Goal: Find specific page/section: Find specific page/section

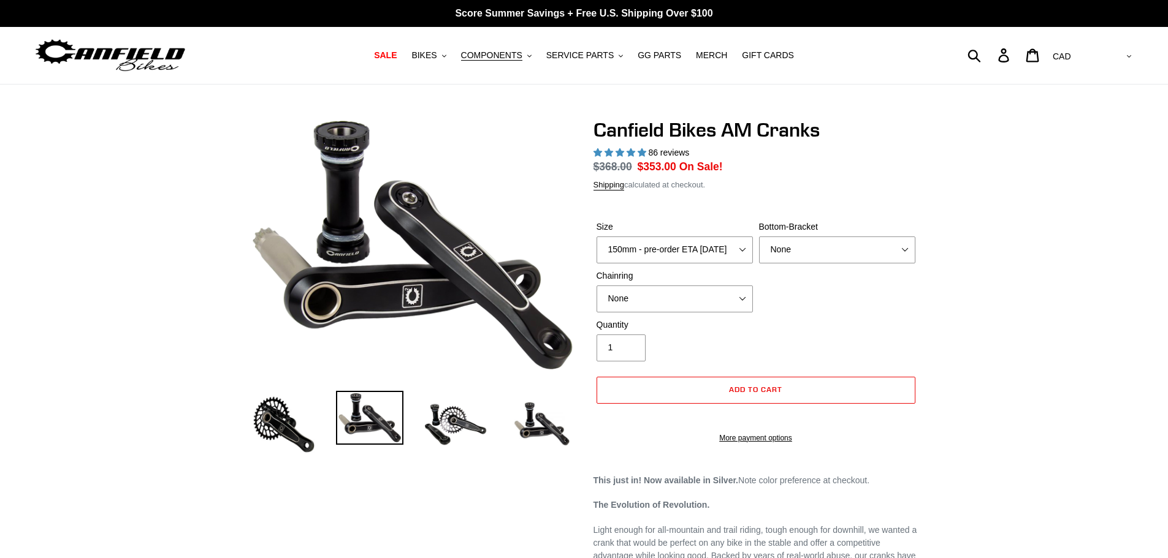
select select "highest-rating"
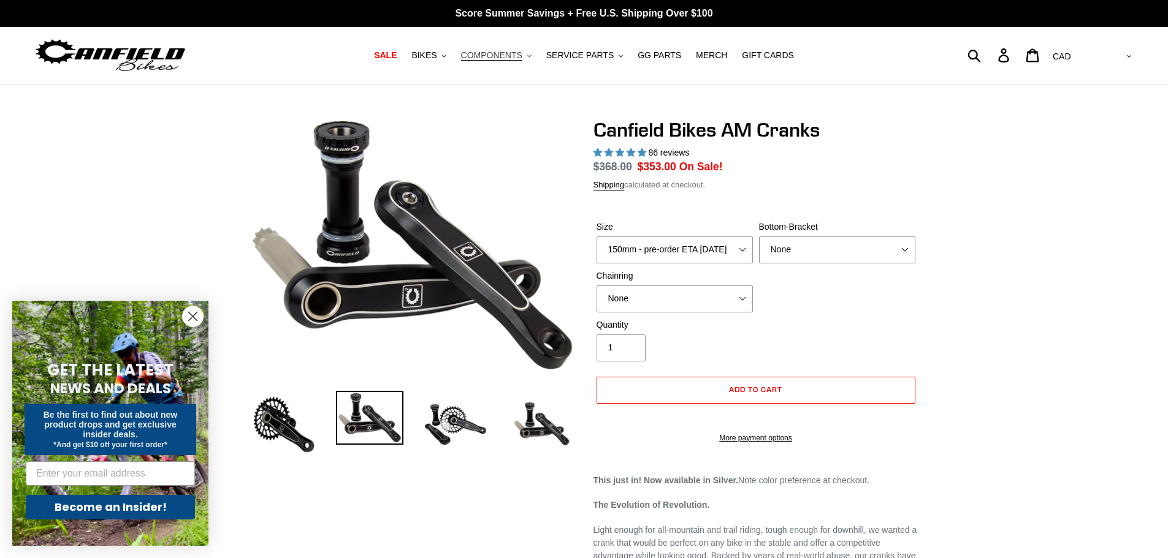
click at [511, 53] on span "COMPONENTS" at bounding box center [491, 55] width 61 height 10
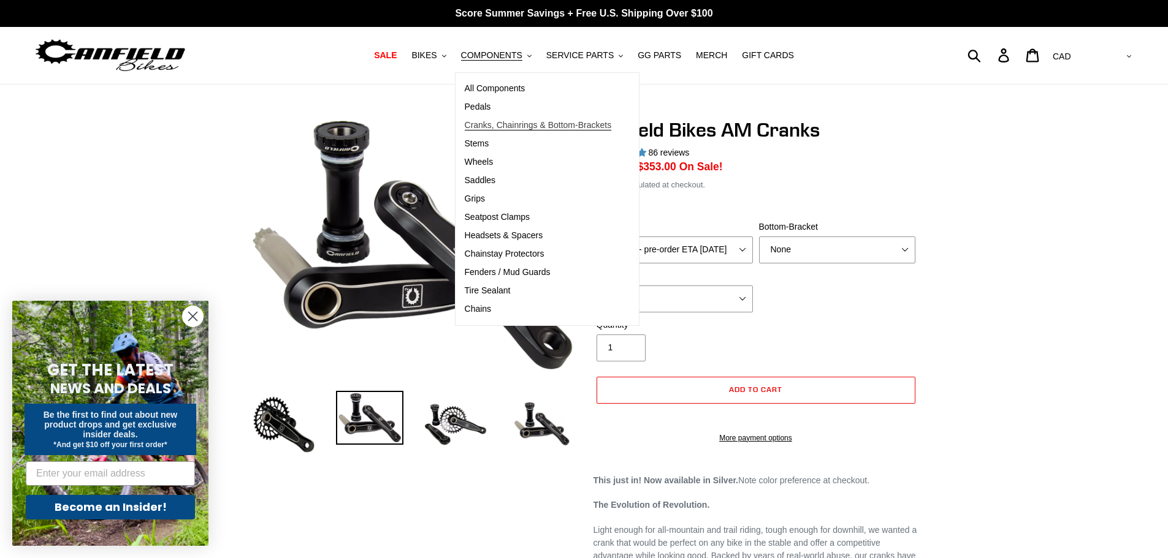
click at [495, 128] on span "Cranks, Chainrings & Bottom-Brackets" at bounding box center [538, 125] width 147 height 10
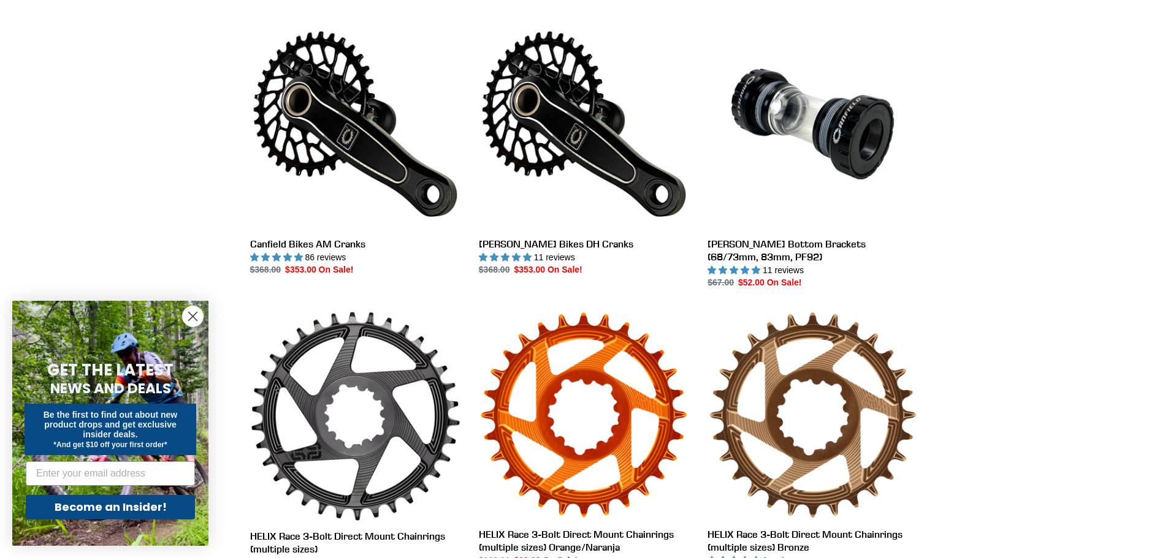
scroll to position [368, 0]
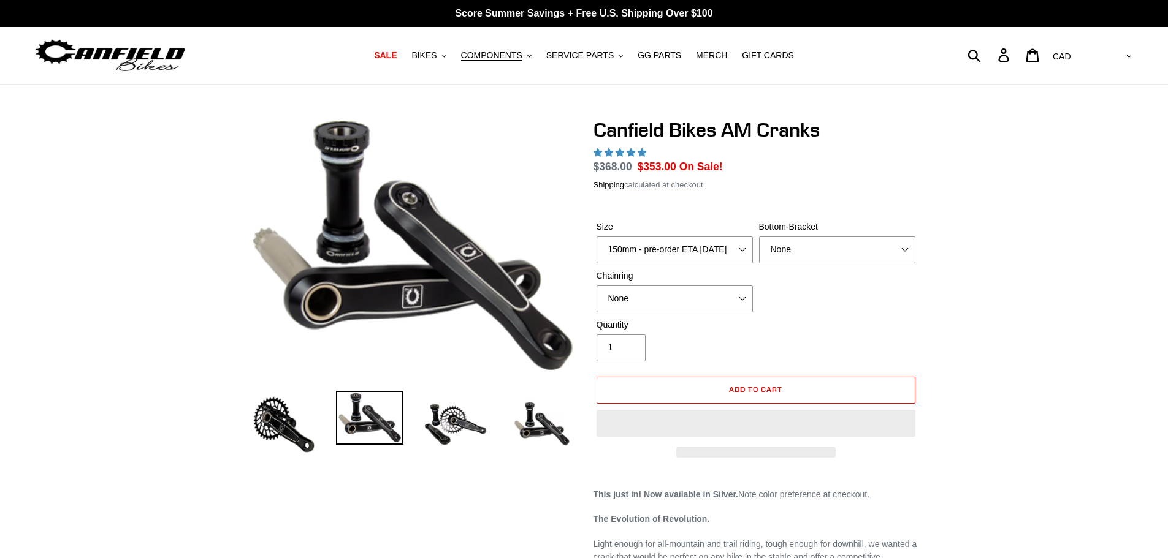
select select "highest-rating"
